Goal: Information Seeking & Learning: Learn about a topic

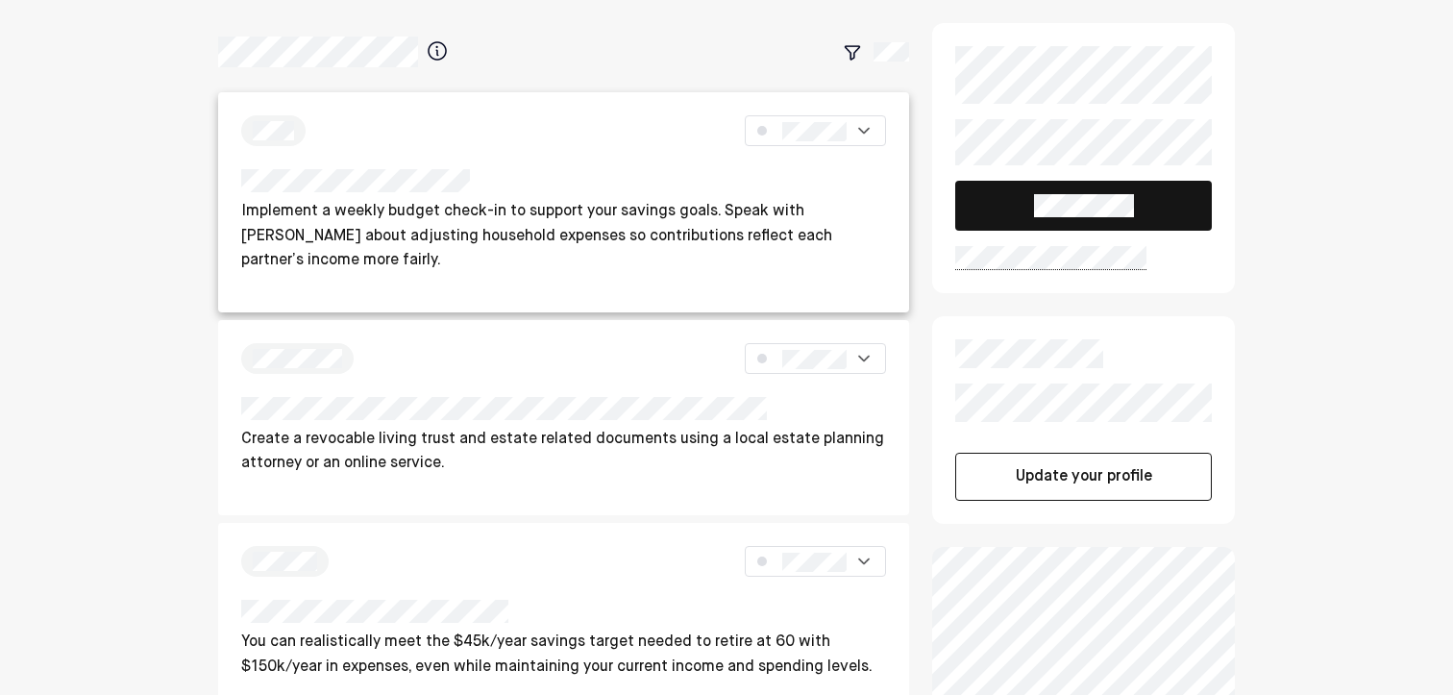
click at [691, 165] on div "Implement a weekly budget check-in to support your savings goals. Speak with [P…" at bounding box center [564, 202] width 692 height 220
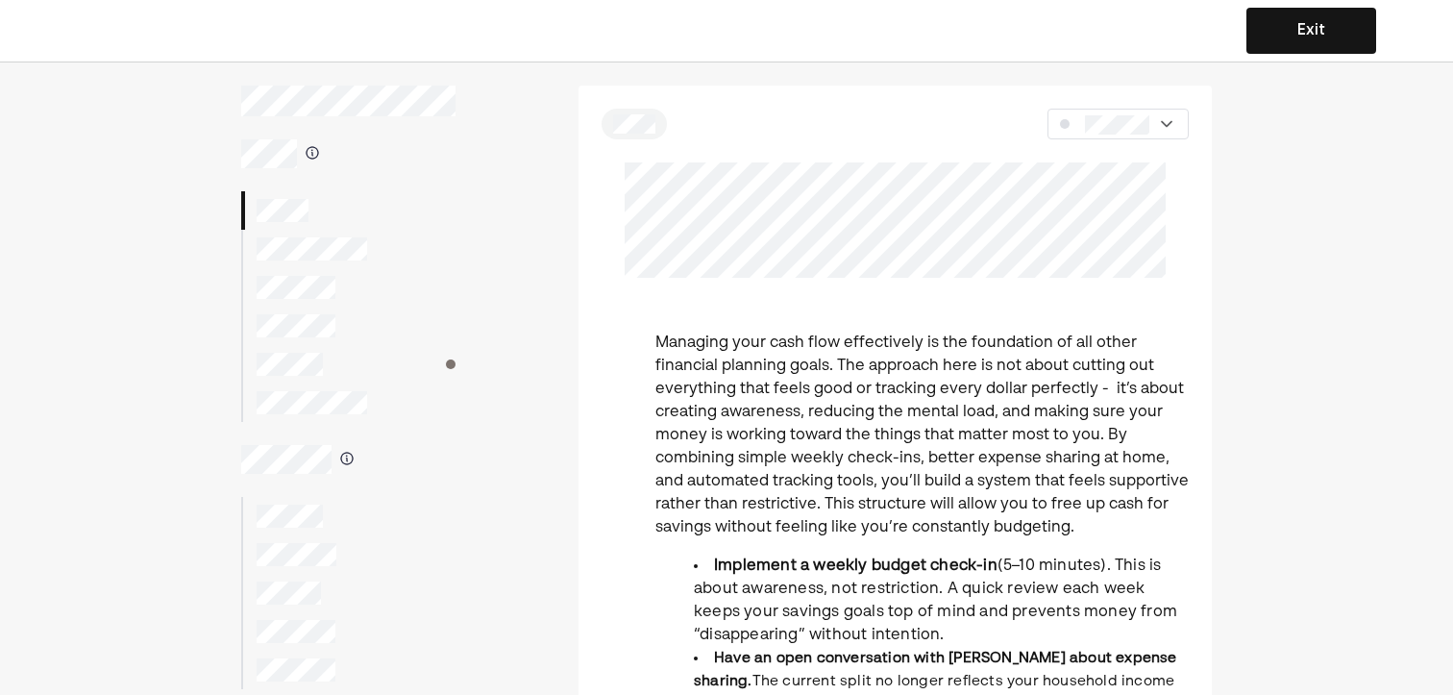
click at [306, 263] on div at bounding box center [348, 249] width 214 height 38
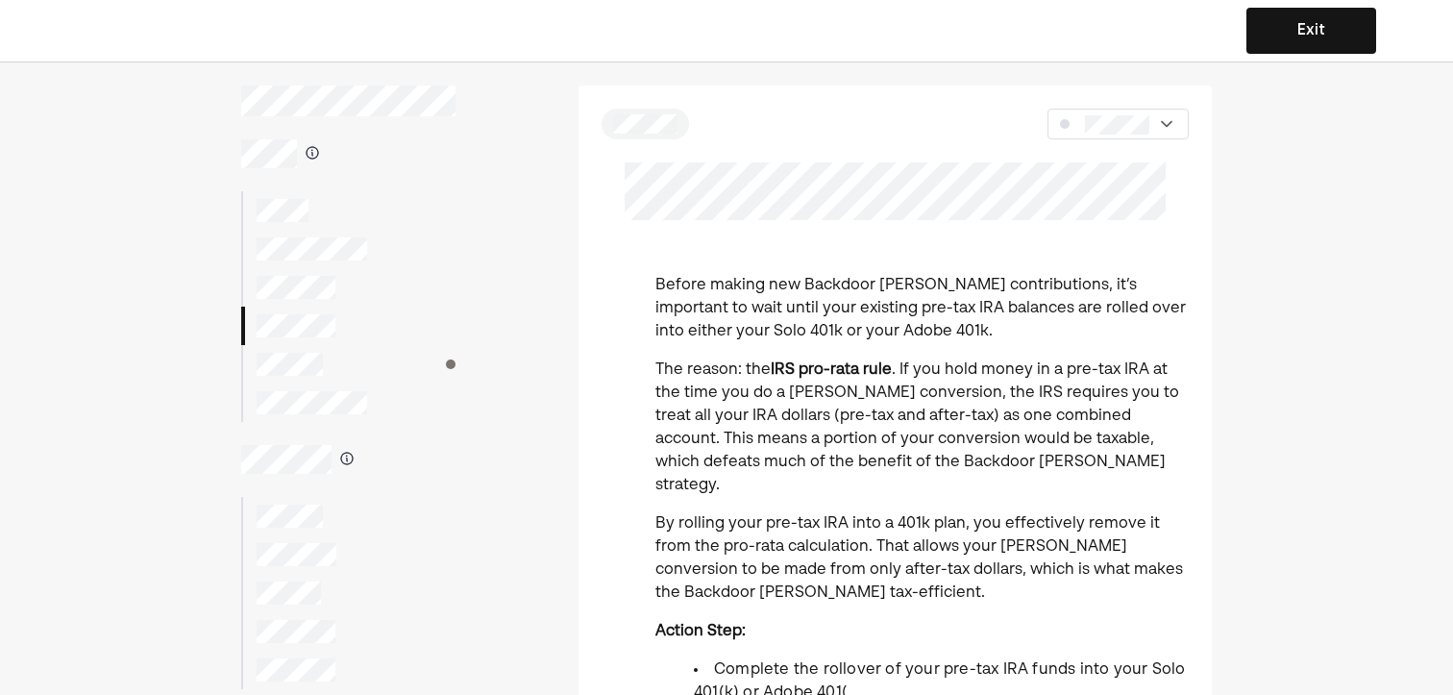
click at [1114, 112] on div at bounding box center [1117, 124] width 141 height 31
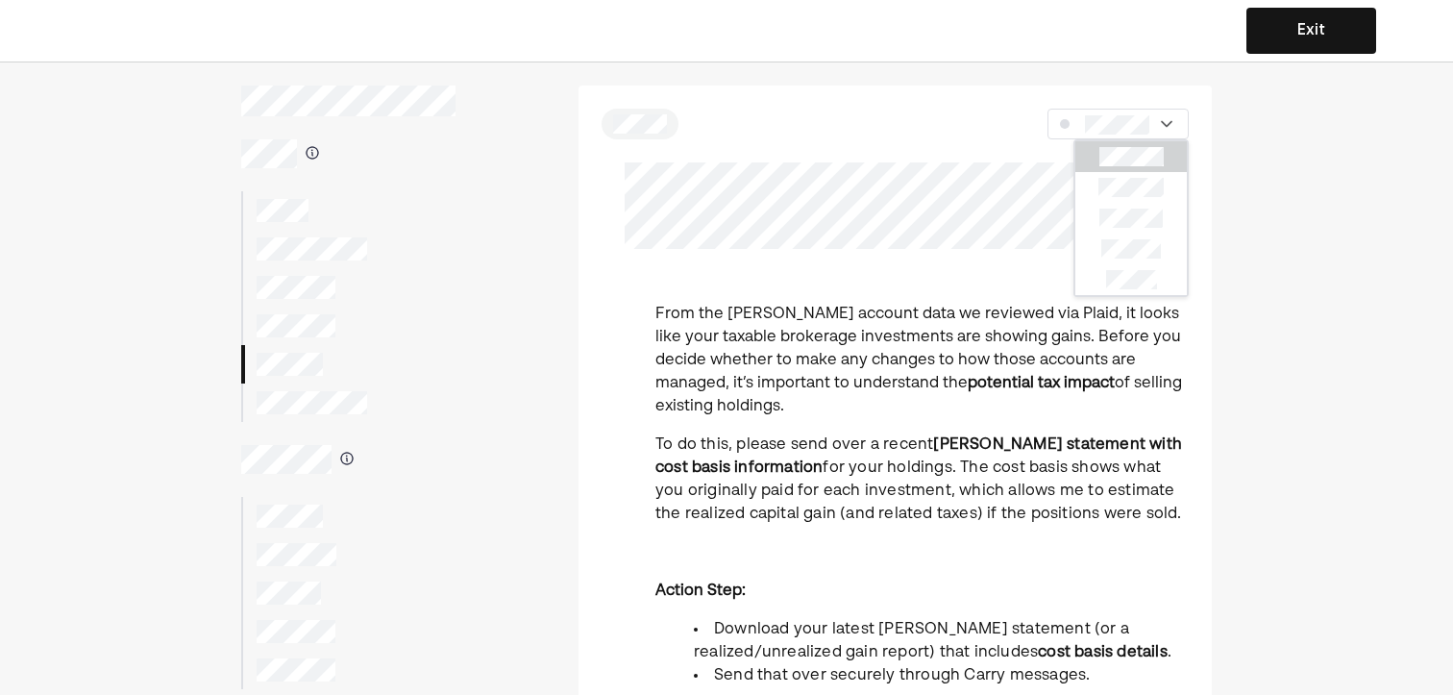
click at [908, 251] on div "From the Schwab account data we reviewed via Plaid, it looks like your taxable …" at bounding box center [894, 509] width 633 height 847
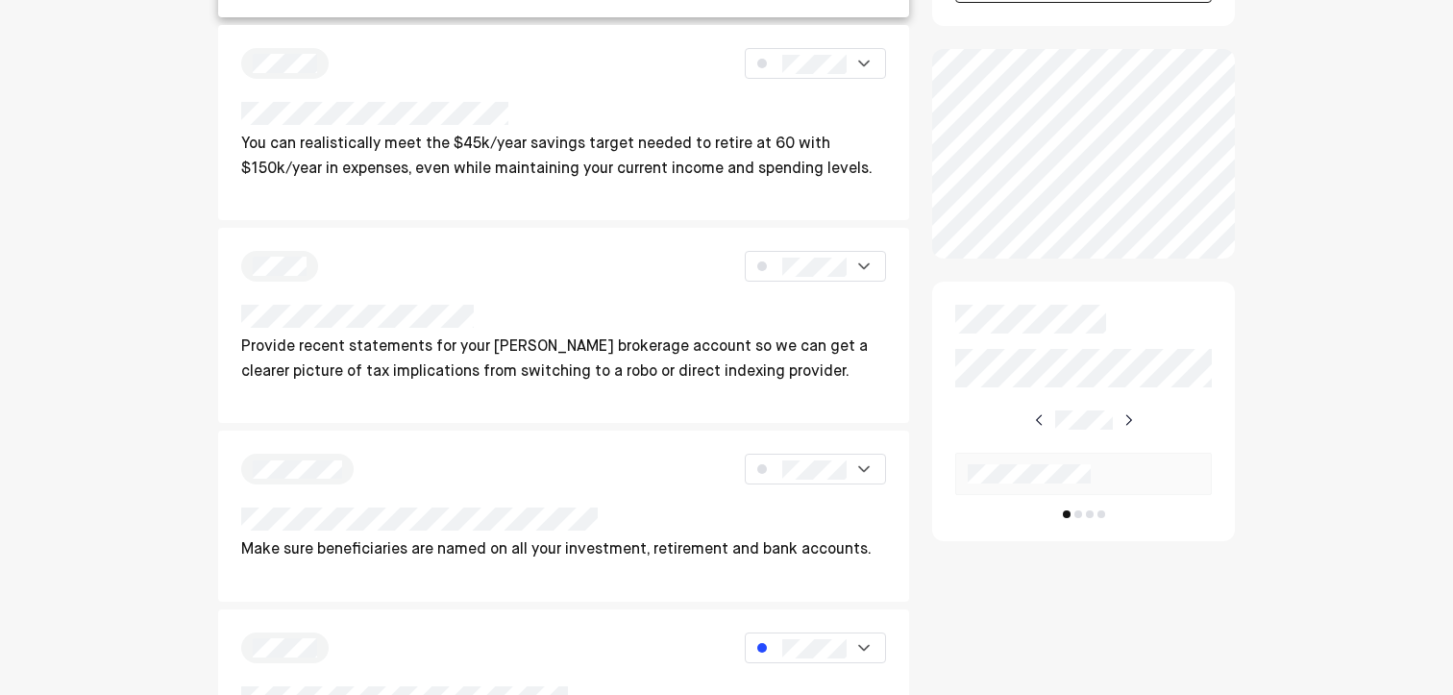
scroll to position [505, 0]
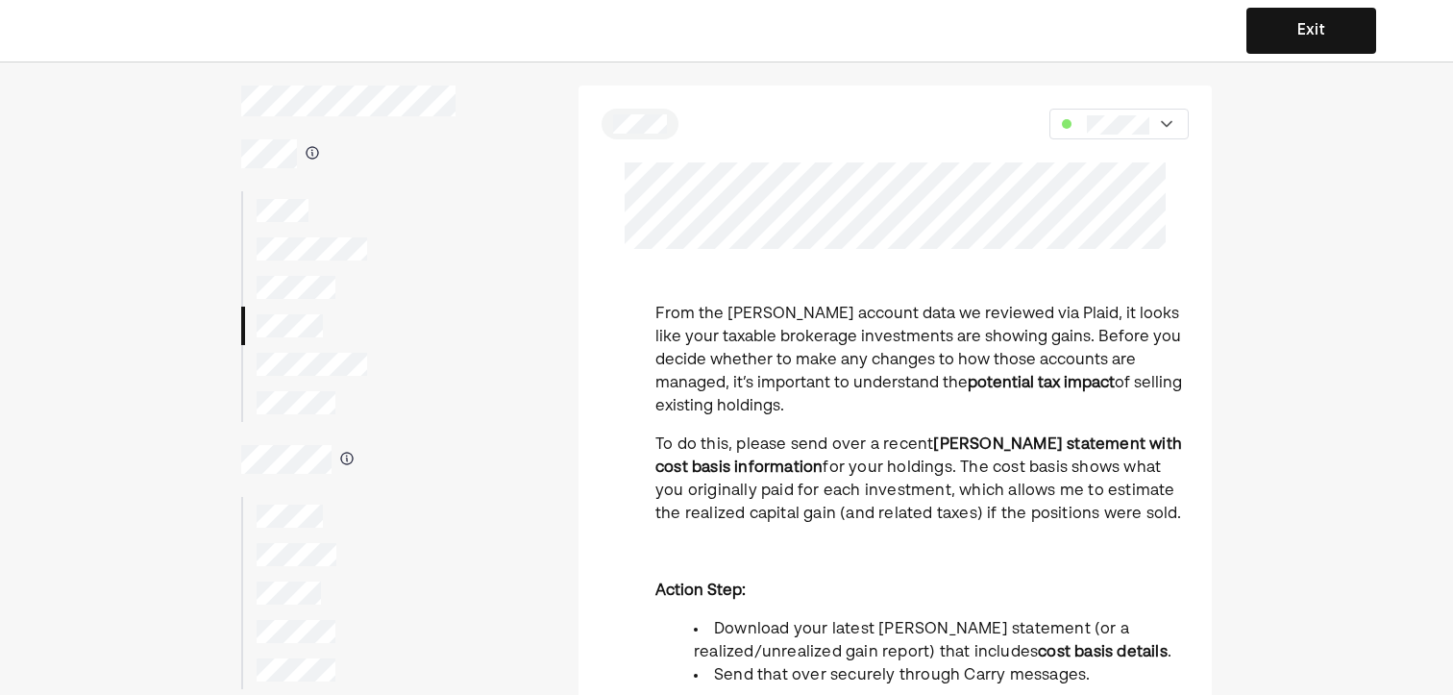
click at [328, 352] on div at bounding box center [348, 364] width 214 height 38
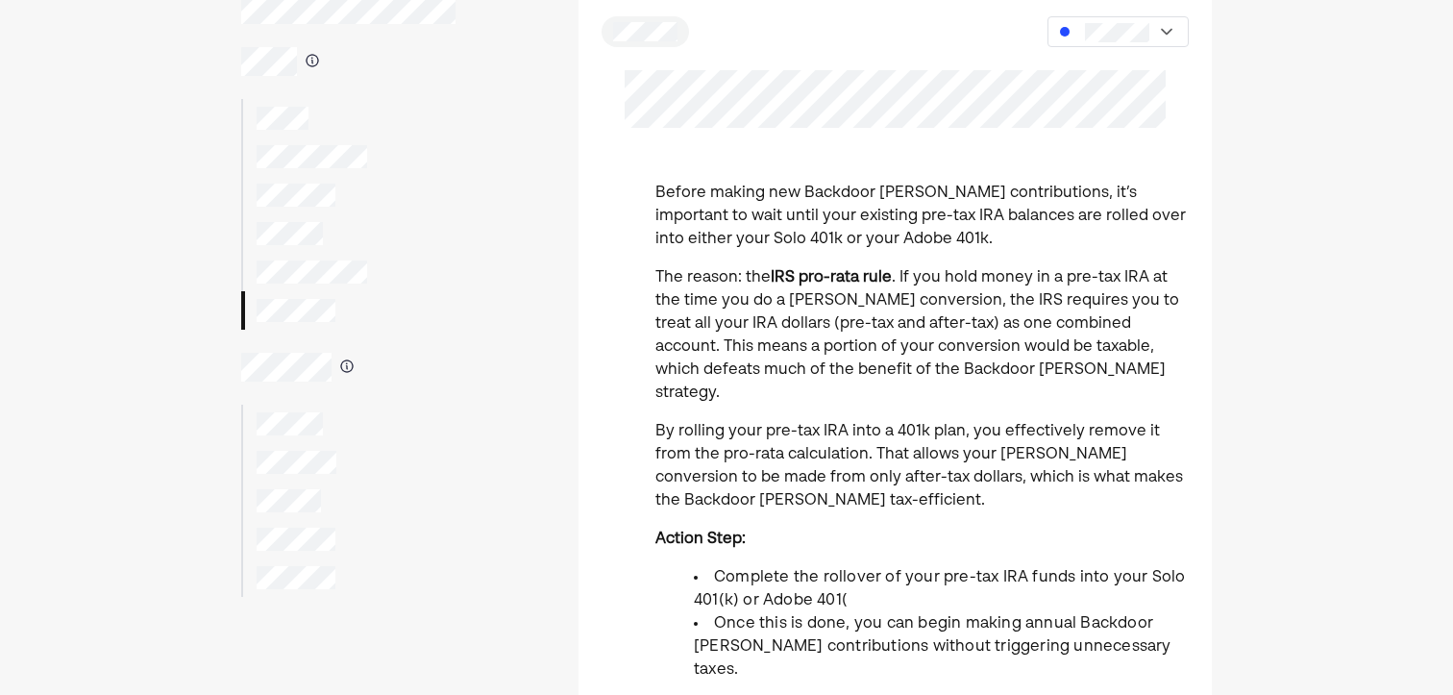
scroll to position [73, 0]
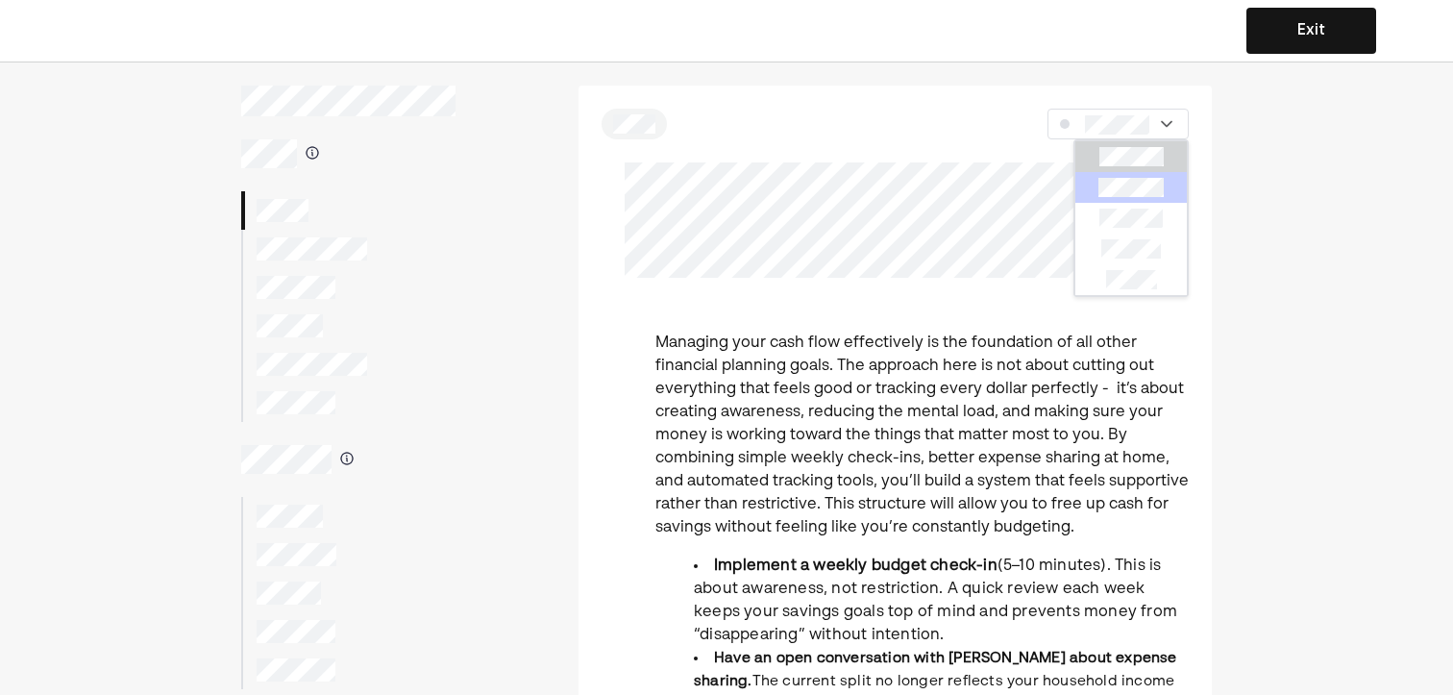
click at [1097, 192] on div at bounding box center [1130, 187] width 111 height 31
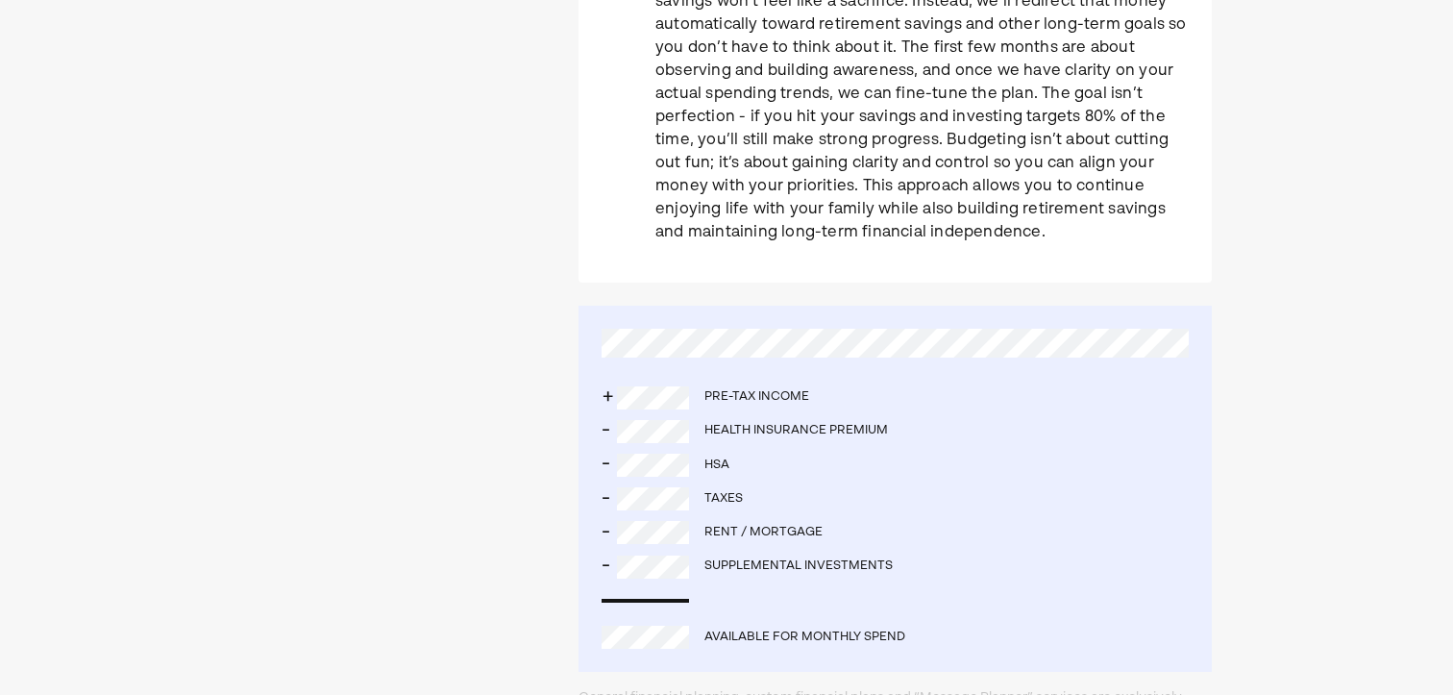
scroll to position [1153, 0]
